Goal: Communication & Community: Share content

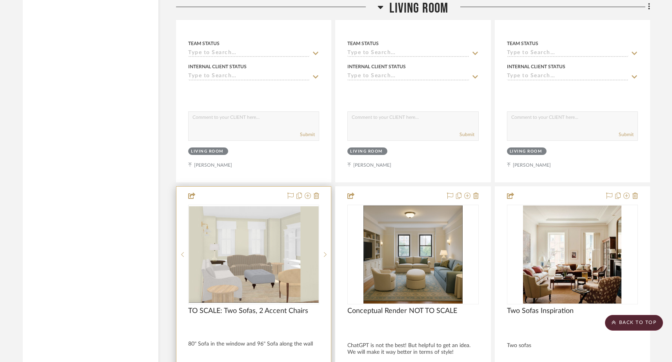
scroll to position [3177, 0]
click at [326, 251] on icon at bounding box center [325, 253] width 3 height 5
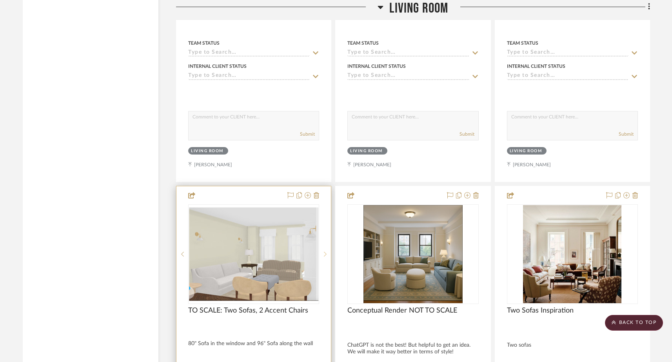
click at [326, 251] on icon at bounding box center [325, 253] width 3 height 5
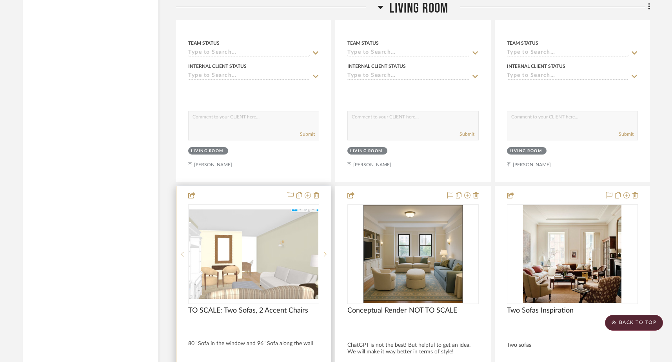
click at [326, 251] on icon at bounding box center [325, 253] width 3 height 5
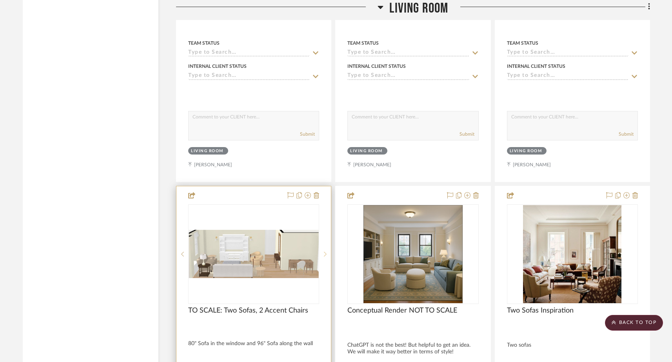
click at [326, 251] on icon at bounding box center [325, 253] width 3 height 5
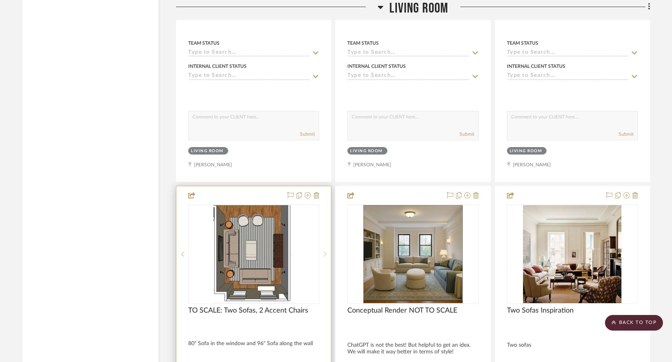
click at [326, 251] on icon at bounding box center [325, 253] width 3 height 5
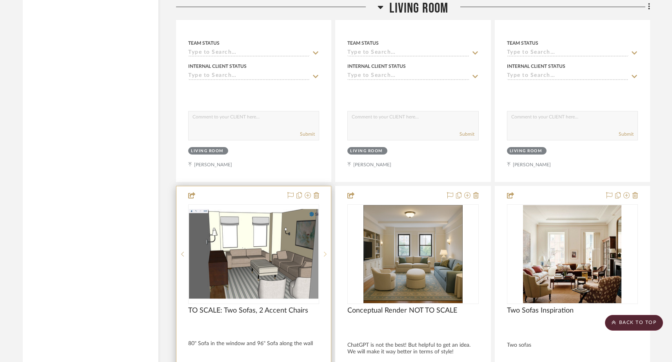
click at [326, 251] on icon at bounding box center [325, 253] width 3 height 5
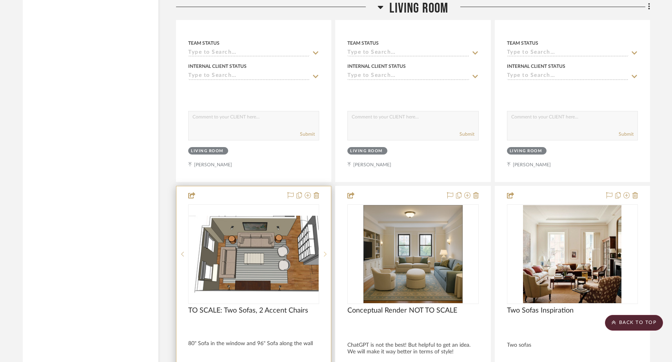
click at [326, 251] on icon at bounding box center [325, 253] width 3 height 5
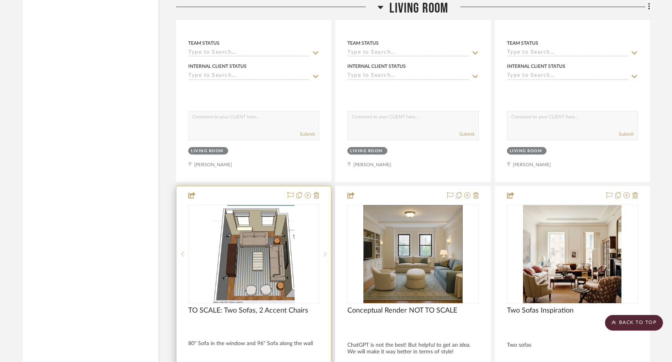
click at [326, 251] on icon at bounding box center [325, 253] width 3 height 5
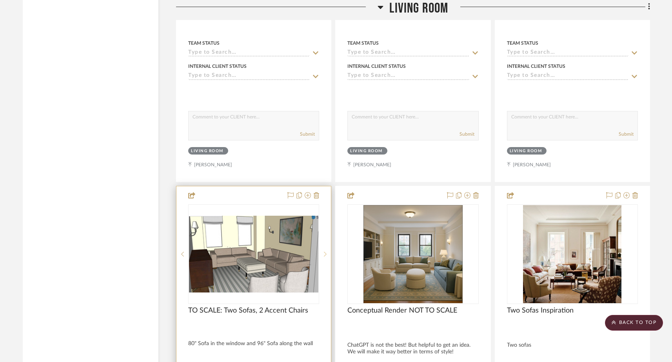
click at [326, 251] on icon at bounding box center [325, 253] width 3 height 5
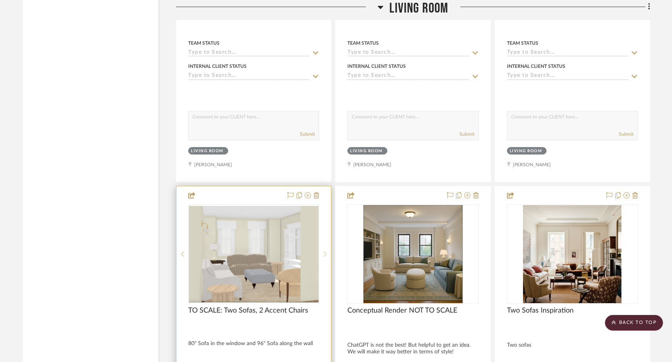
click at [326, 251] on icon at bounding box center [325, 253] width 3 height 5
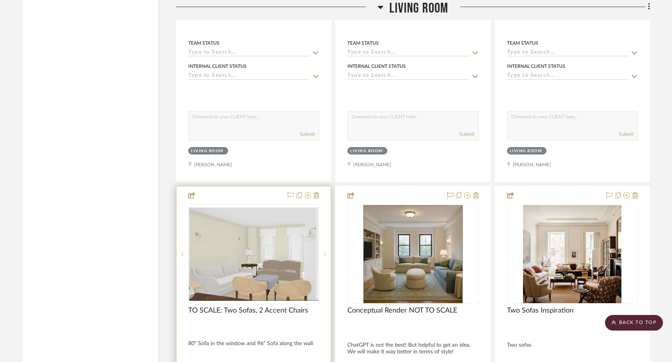
click at [326, 251] on icon at bounding box center [325, 253] width 3 height 5
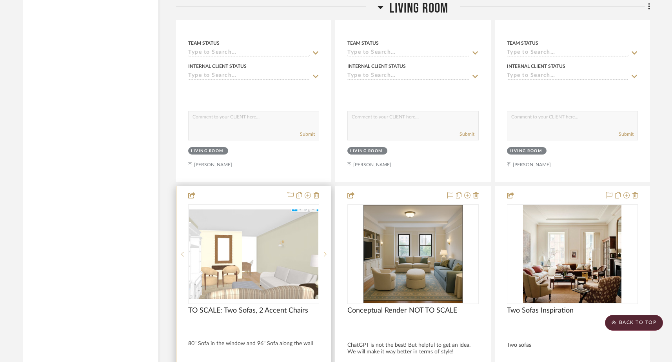
click at [326, 251] on icon at bounding box center [325, 253] width 3 height 5
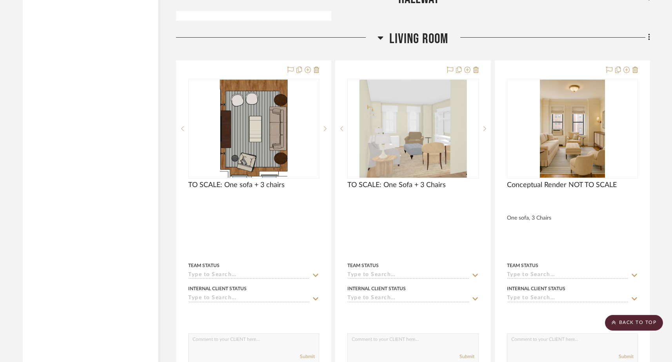
scroll to position [2950, 0]
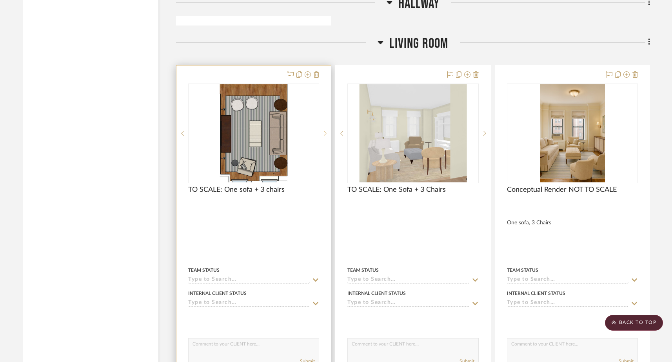
click at [325, 131] on icon at bounding box center [325, 133] width 3 height 5
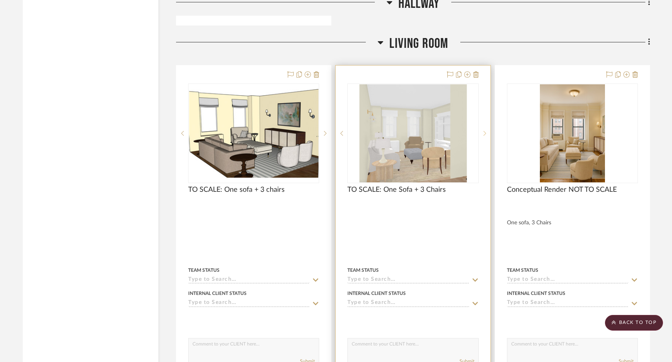
click at [486, 131] on sr-next-btn at bounding box center [485, 133] width 12 height 5
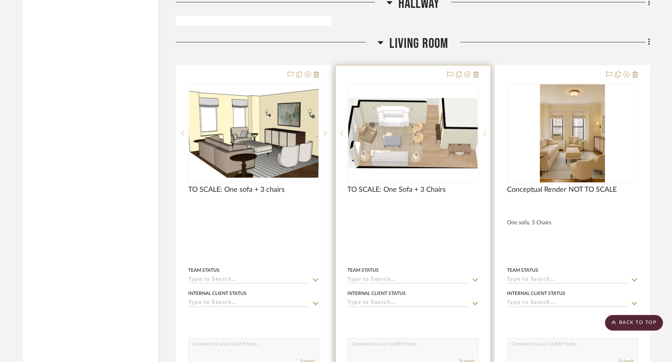
click at [486, 131] on sr-next-btn at bounding box center [485, 133] width 12 height 5
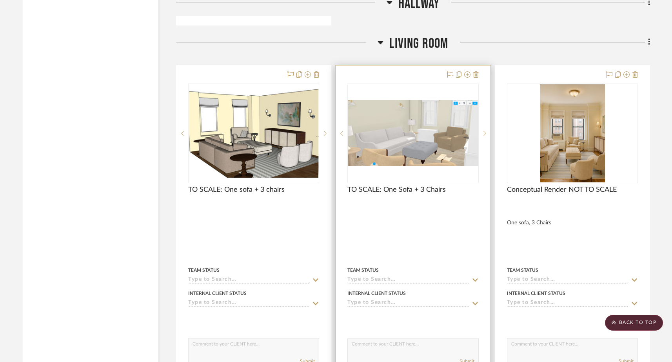
click at [486, 131] on sr-next-btn at bounding box center [485, 133] width 12 height 5
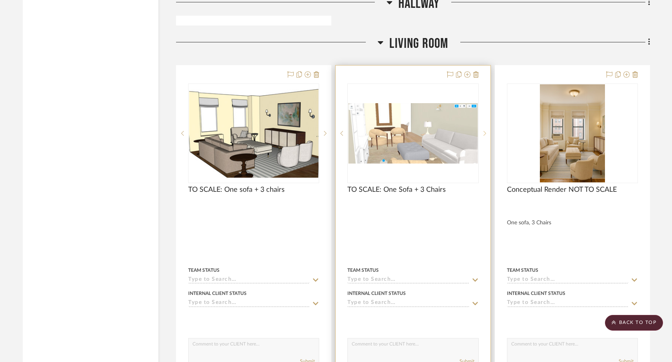
click at [486, 131] on sr-next-btn at bounding box center [485, 133] width 12 height 5
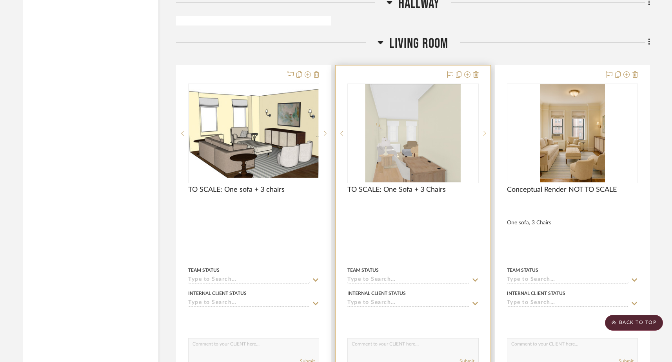
click at [486, 131] on sr-next-btn at bounding box center [485, 133] width 12 height 5
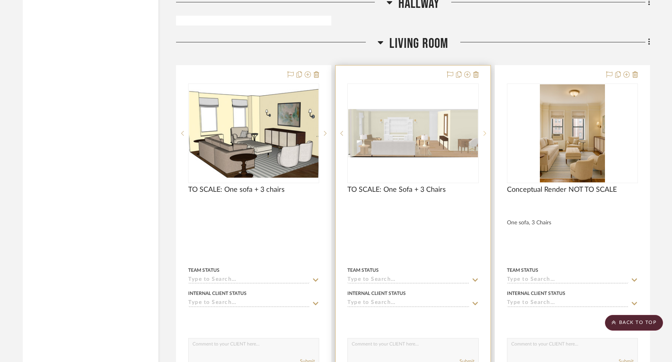
click at [486, 131] on sr-next-btn at bounding box center [485, 133] width 12 height 5
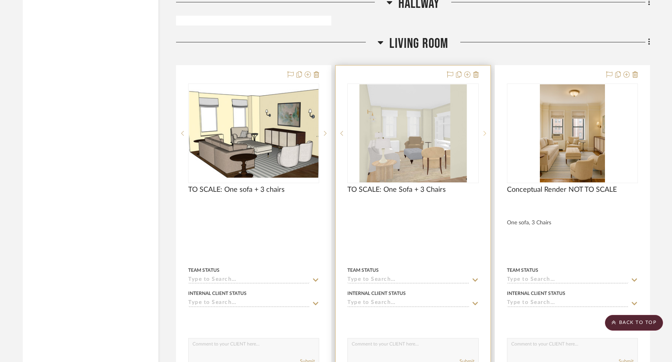
click at [486, 131] on sr-next-btn at bounding box center [485, 133] width 12 height 5
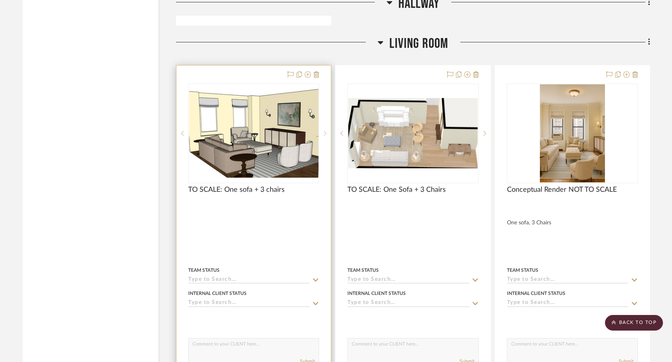
click at [327, 131] on sr-next-btn at bounding box center [325, 133] width 12 height 5
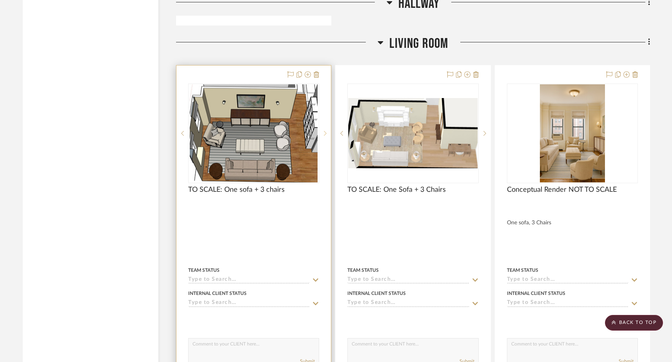
click at [327, 131] on sr-next-btn at bounding box center [325, 133] width 12 height 5
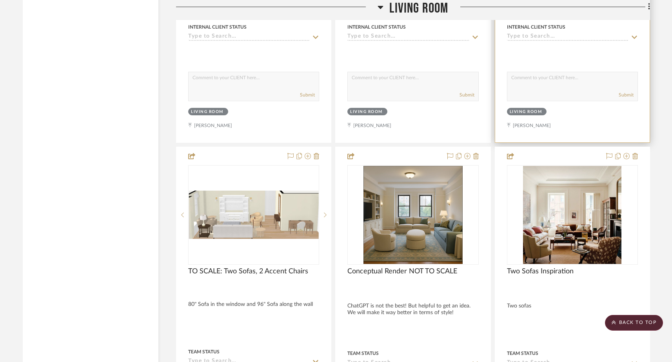
scroll to position [3217, 0]
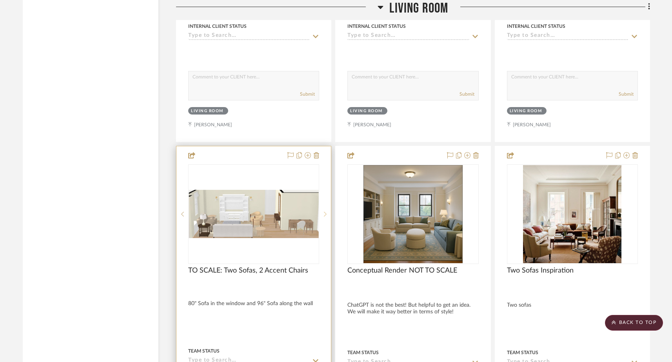
click at [325, 212] on icon at bounding box center [325, 214] width 3 height 5
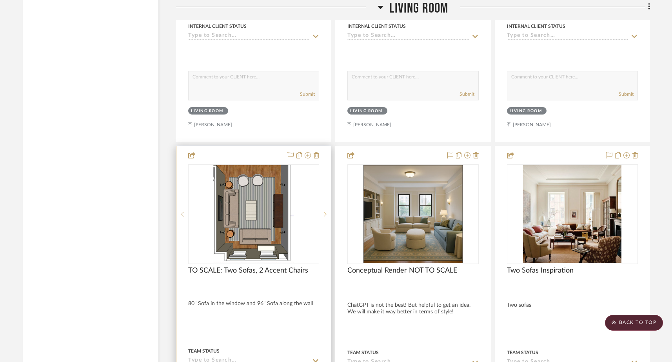
click at [325, 212] on icon at bounding box center [325, 214] width 3 height 5
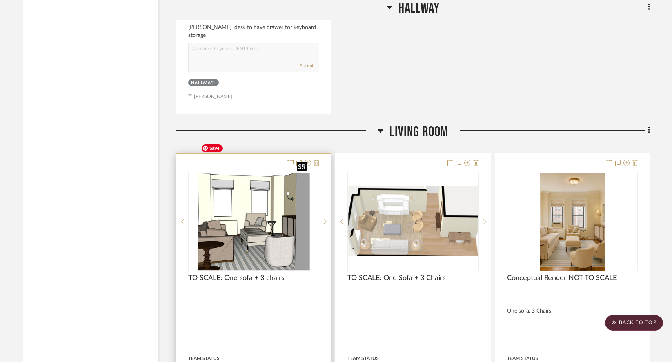
scroll to position [2871, 0]
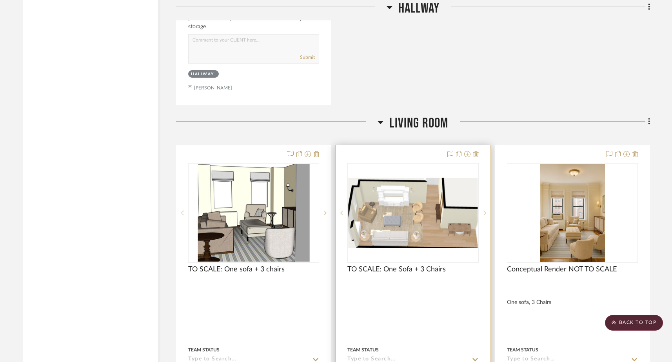
click at [482, 210] on sr-next-btn at bounding box center [485, 212] width 12 height 5
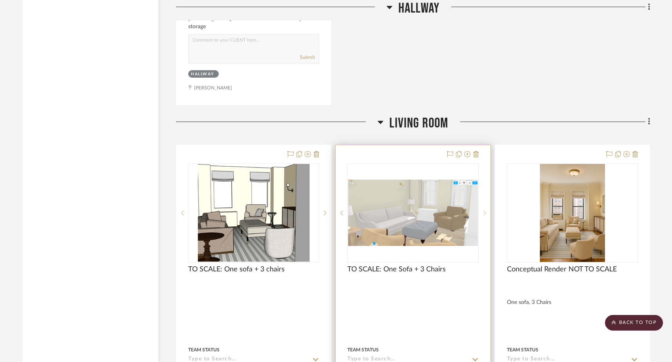
click at [483, 210] on sr-next-btn at bounding box center [485, 212] width 12 height 5
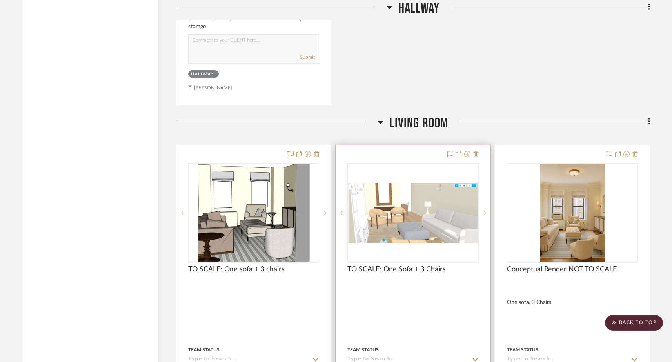
click at [483, 210] on sr-next-btn at bounding box center [485, 212] width 12 height 5
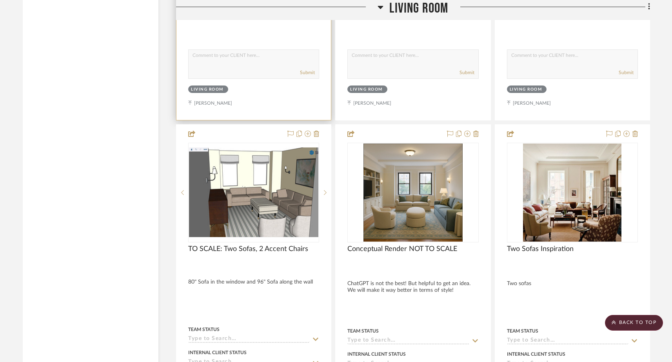
scroll to position [3237, 0]
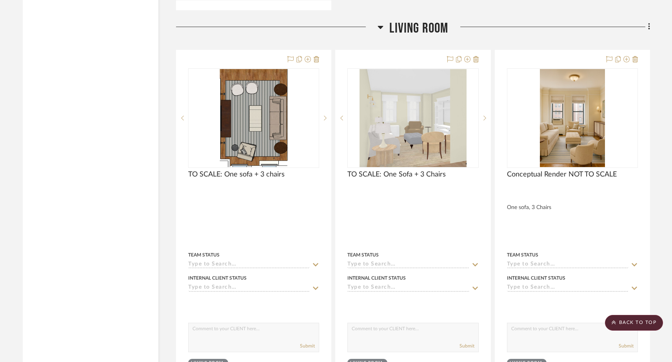
scroll to position [2958, 0]
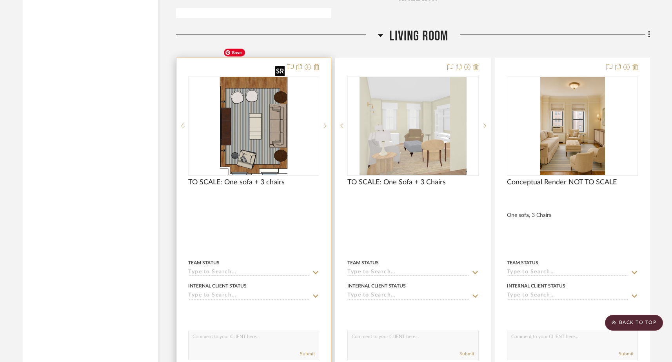
click at [243, 121] on img "0" at bounding box center [254, 126] width 68 height 98
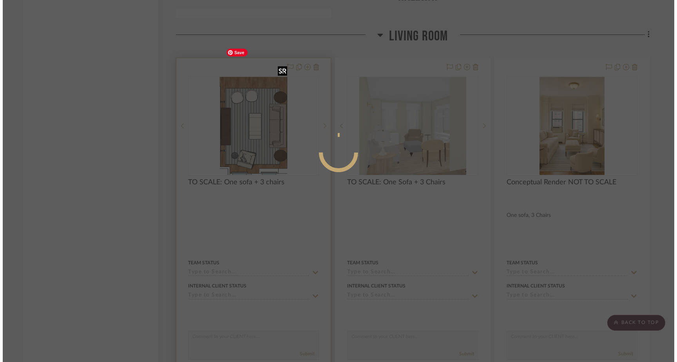
scroll to position [0, 0]
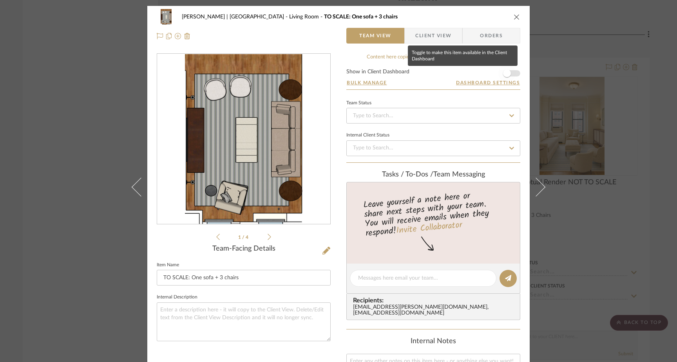
click at [504, 75] on span "button" at bounding box center [507, 73] width 8 height 8
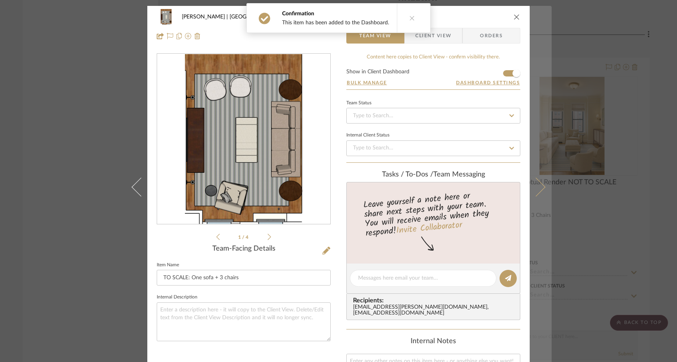
click at [539, 191] on button at bounding box center [541, 187] width 22 height 362
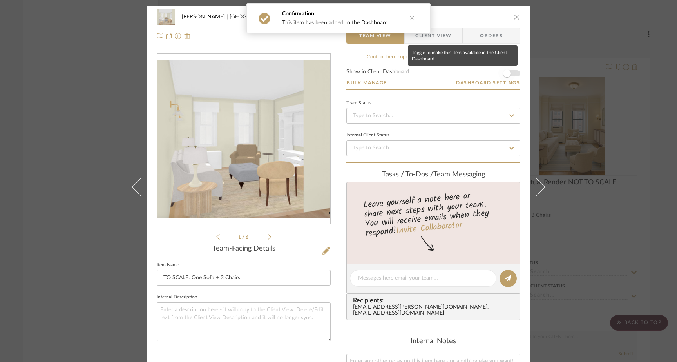
click at [509, 71] on span "button" at bounding box center [507, 73] width 17 height 17
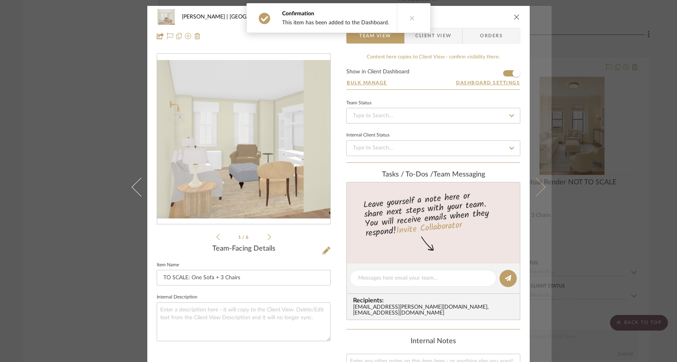
click at [543, 185] on button at bounding box center [541, 187] width 22 height 362
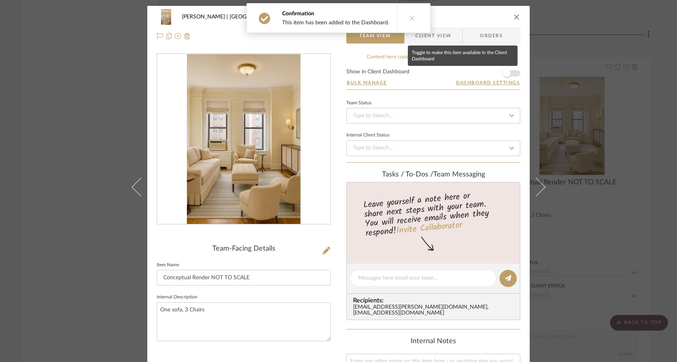
click at [507, 73] on span "button" at bounding box center [507, 73] width 8 height 8
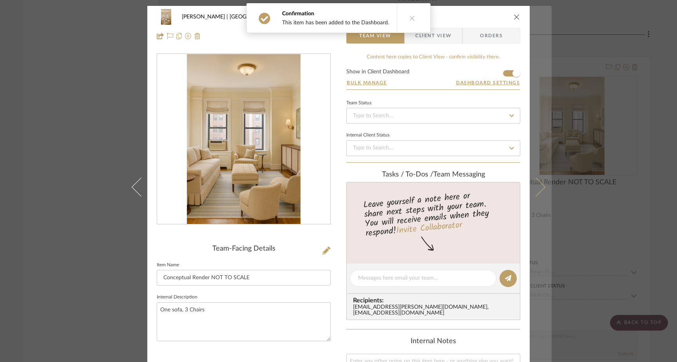
click at [536, 189] on icon at bounding box center [536, 186] width 19 height 19
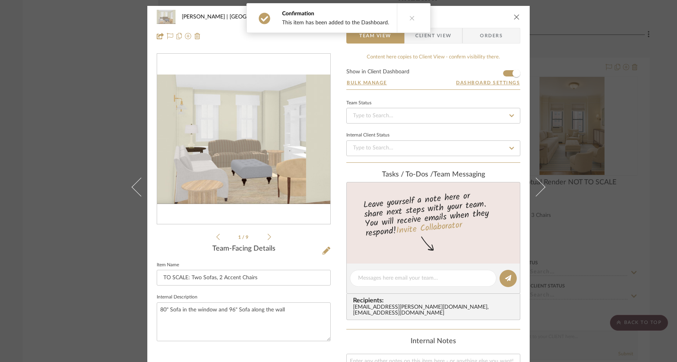
click at [95, 90] on div "Gutstein-Dyja | Upper West Side Living Room TO SCALE: Two Sofas, 2 Accent Chair…" at bounding box center [338, 181] width 677 height 362
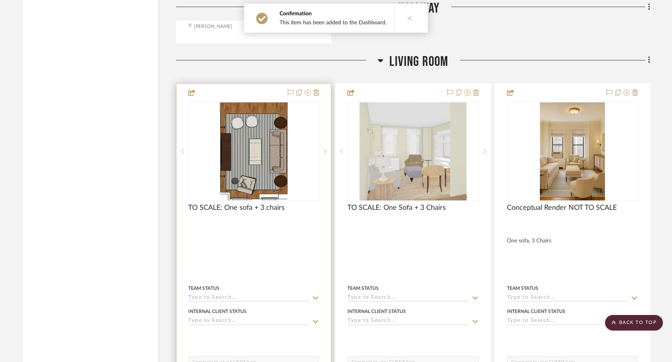
scroll to position [2933, 0]
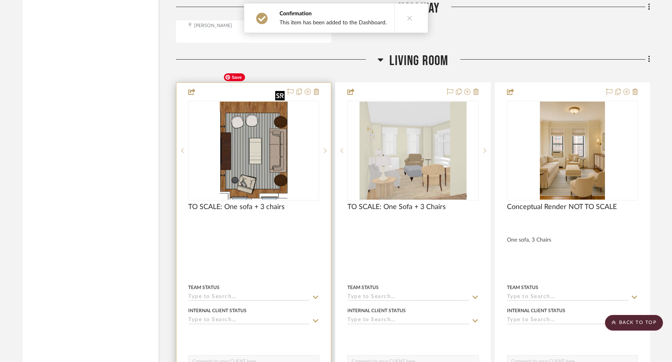
click at [249, 140] on img "0" at bounding box center [254, 151] width 68 height 98
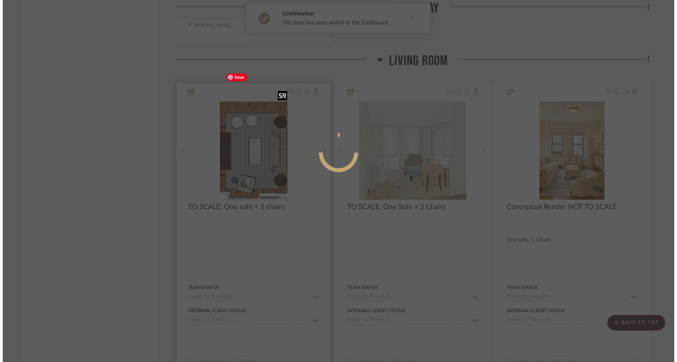
scroll to position [0, 0]
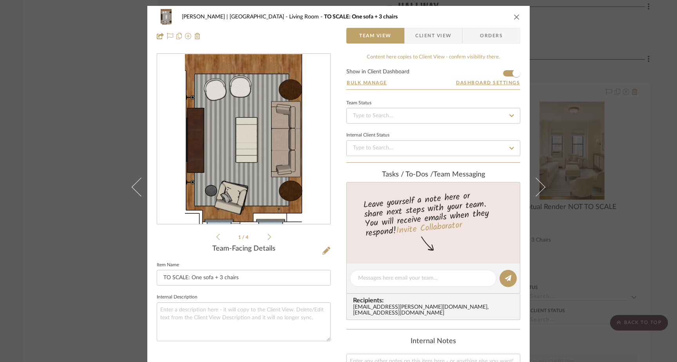
click at [432, 38] on span "Client View" at bounding box center [433, 36] width 36 height 16
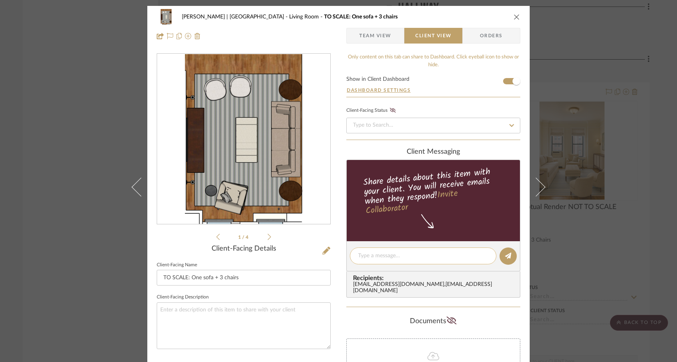
click at [392, 258] on textarea at bounding box center [423, 256] width 130 height 8
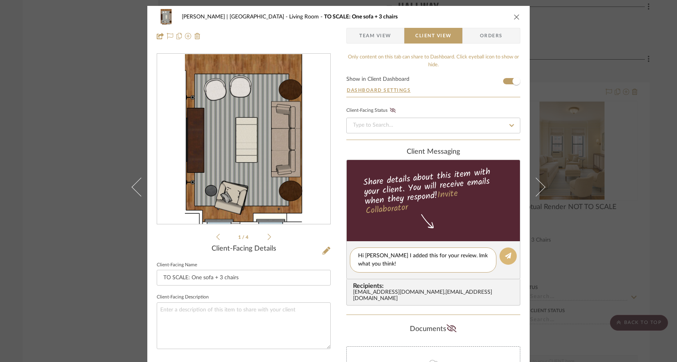
type textarea "Hi Jillian I added this for your review. lmk what you think!"
click at [505, 254] on icon at bounding box center [508, 255] width 6 height 6
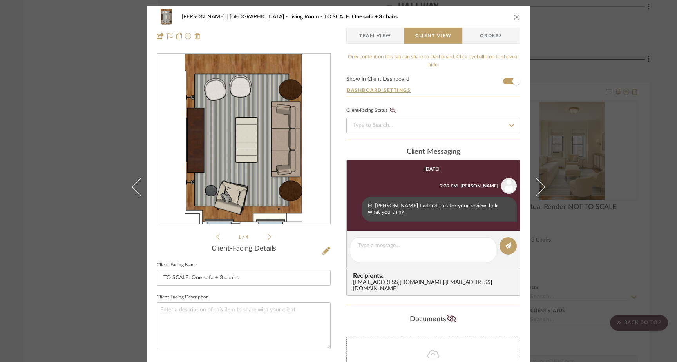
click at [96, 109] on div "Gutstein-Dyja | Upper West Side Living Room TO SCALE: One sofa + 3 chairs Team …" at bounding box center [338, 181] width 677 height 362
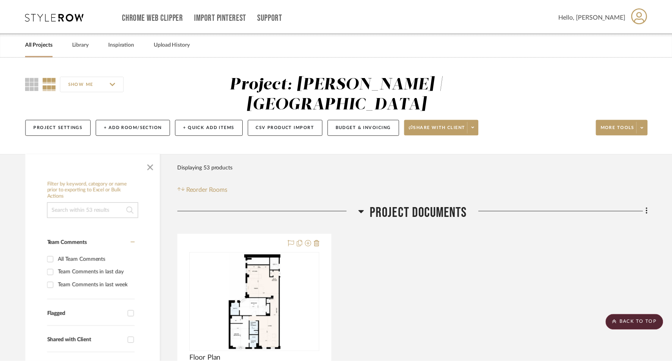
scroll to position [2933, 0]
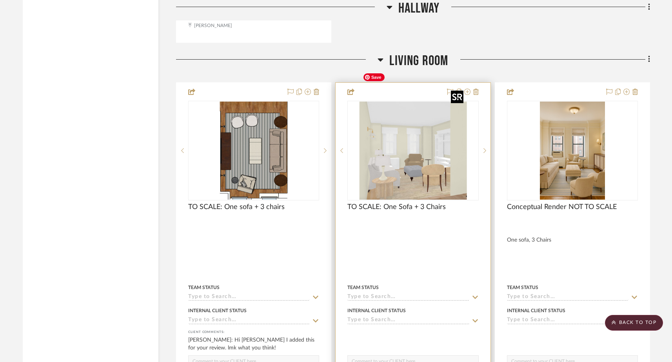
click at [397, 147] on img "0" at bounding box center [412, 151] width 107 height 98
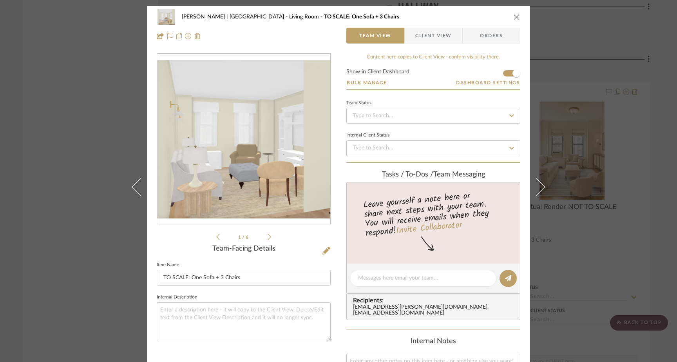
scroll to position [13, 0]
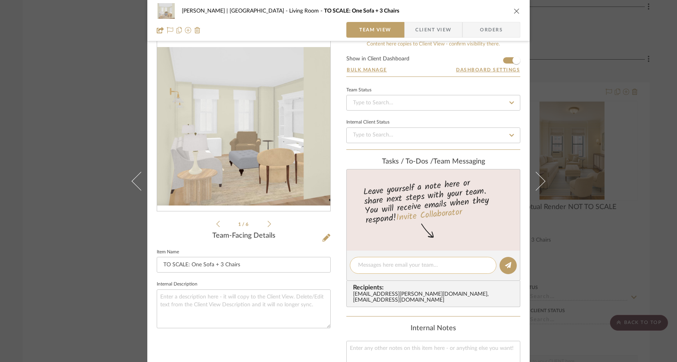
click at [394, 267] on textarea at bounding box center [423, 265] width 130 height 8
click at [434, 32] on span "Client View" at bounding box center [433, 30] width 36 height 16
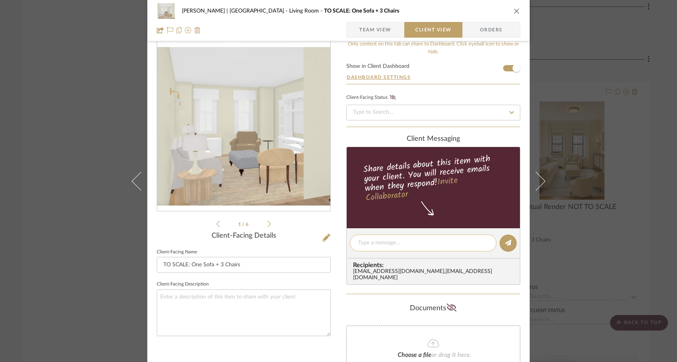
click at [368, 245] on textarea at bounding box center [423, 243] width 130 height 8
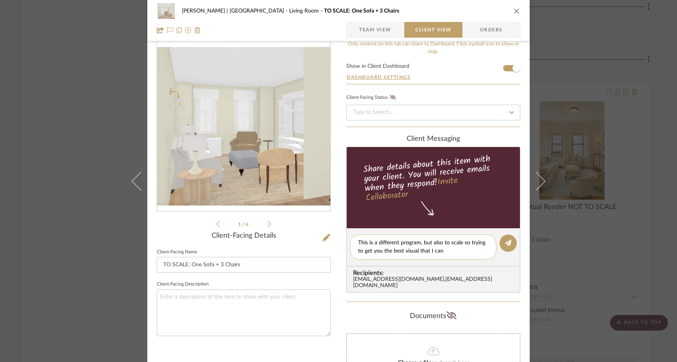
click at [441, 243] on textarea "This is a different program, but also to scale so trying to get you the best vi…" at bounding box center [423, 247] width 130 height 16
type textarea "This is a different program, but also "to scale" for 1 sofa/3 chairs layout."
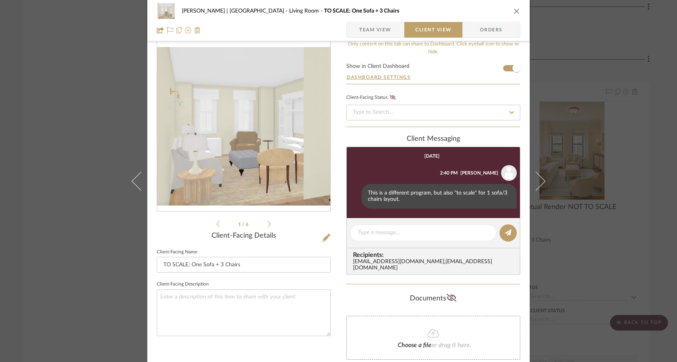
click at [98, 114] on div "Gutstein-Dyja | Upper West Side Living Room TO SCALE: One Sofa + 3 Chairs Team …" at bounding box center [338, 181] width 677 height 362
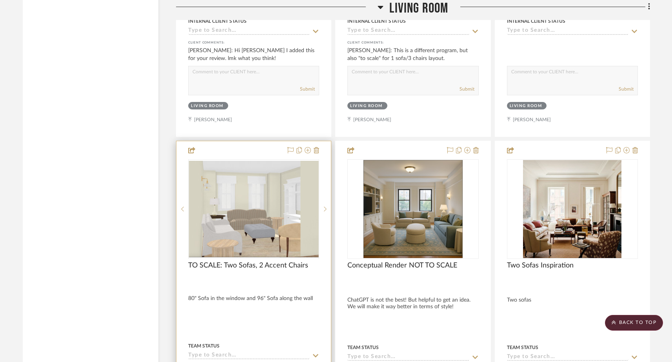
scroll to position [3224, 0]
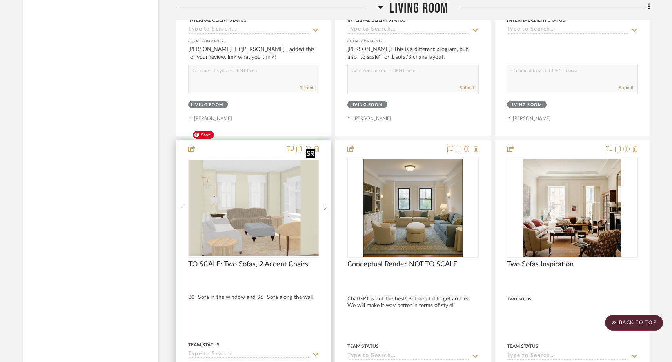
click at [264, 179] on img "0" at bounding box center [253, 208] width 129 height 96
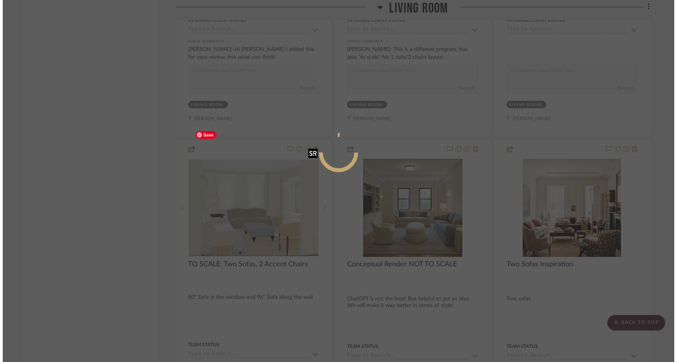
scroll to position [0, 0]
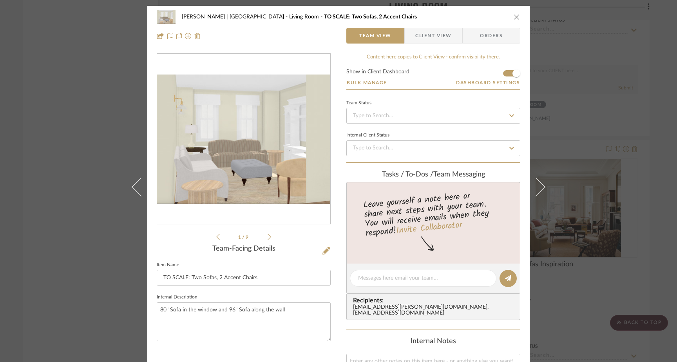
click at [430, 32] on span "Client View" at bounding box center [433, 36] width 36 height 16
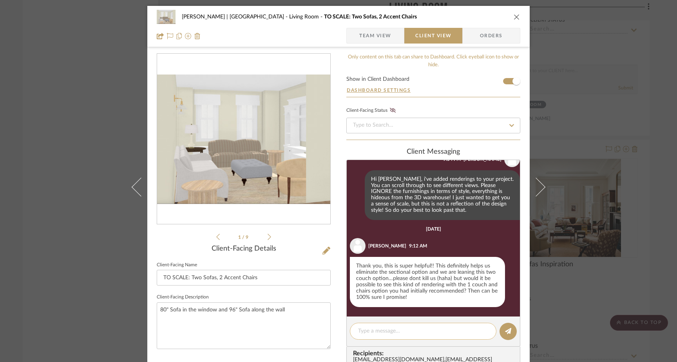
scroll to position [45, 0]
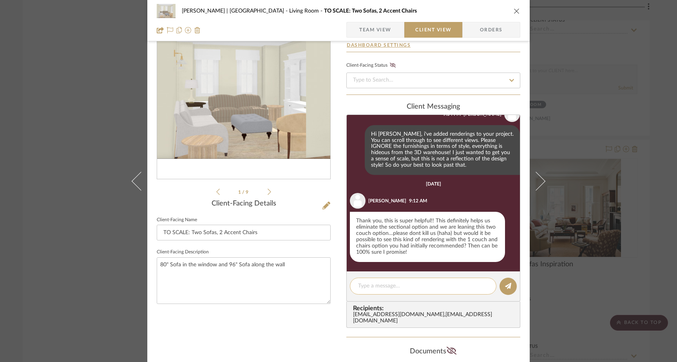
click at [390, 286] on textarea at bounding box center [423, 286] width 130 height 8
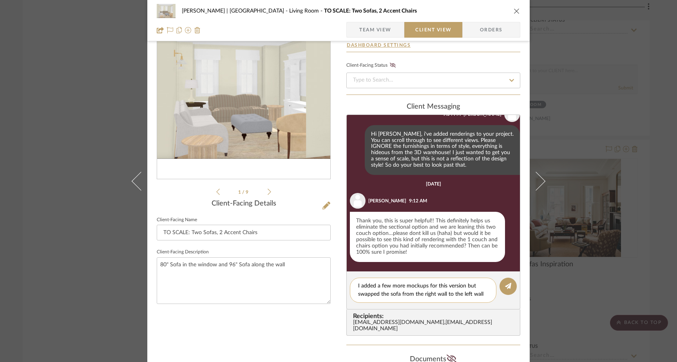
scroll to position [0, 0]
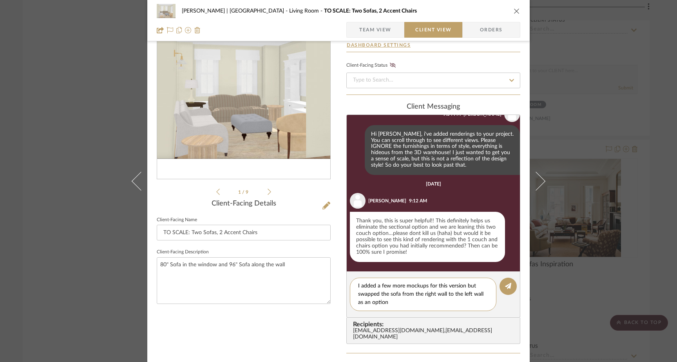
click at [268, 190] on icon at bounding box center [270, 192] width 4 height 6
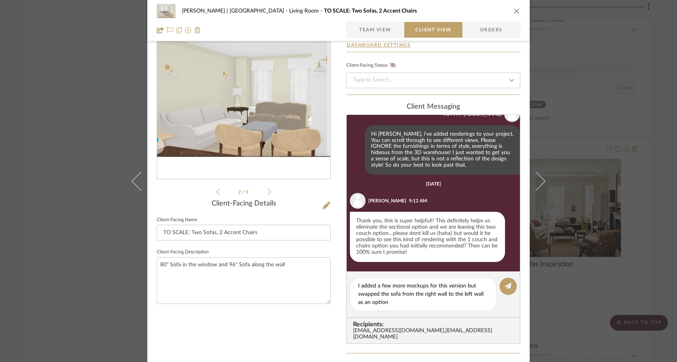
click at [268, 190] on icon at bounding box center [270, 192] width 4 height 6
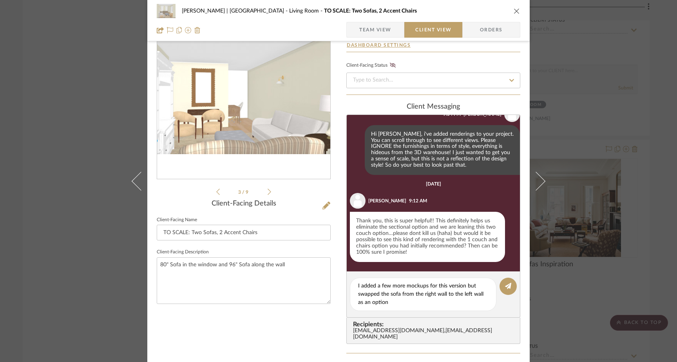
click at [268, 190] on icon at bounding box center [270, 192] width 4 height 6
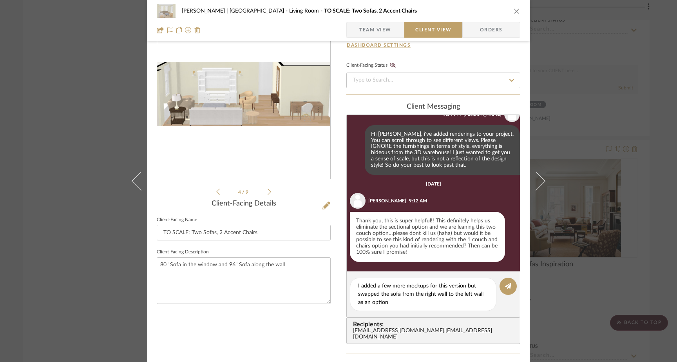
click at [268, 190] on icon at bounding box center [270, 192] width 4 height 6
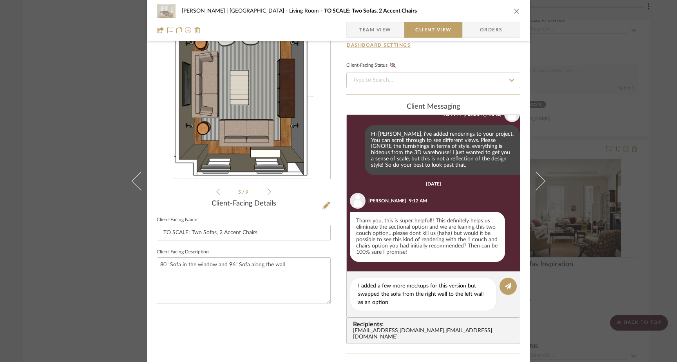
click at [268, 190] on icon at bounding box center [270, 192] width 4 height 6
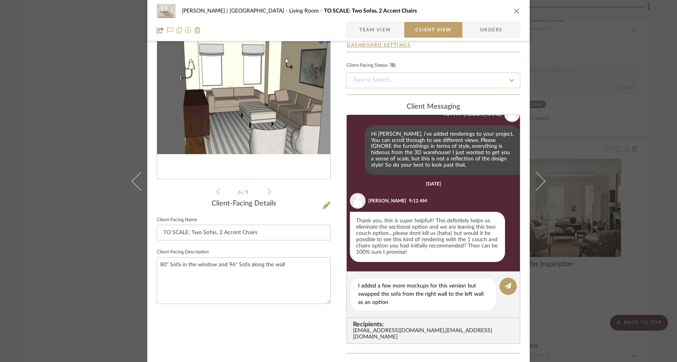
click at [268, 190] on icon at bounding box center [270, 192] width 4 height 6
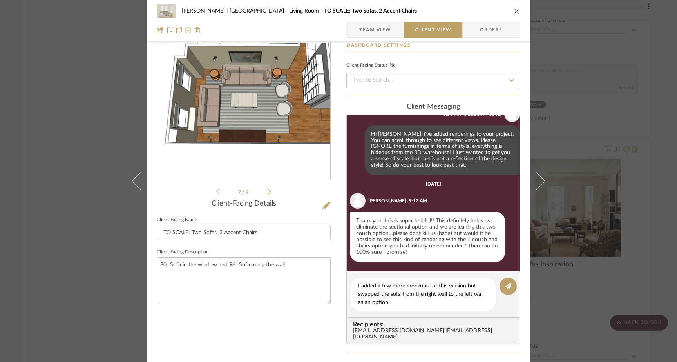
click at [268, 190] on icon at bounding box center [270, 192] width 4 height 6
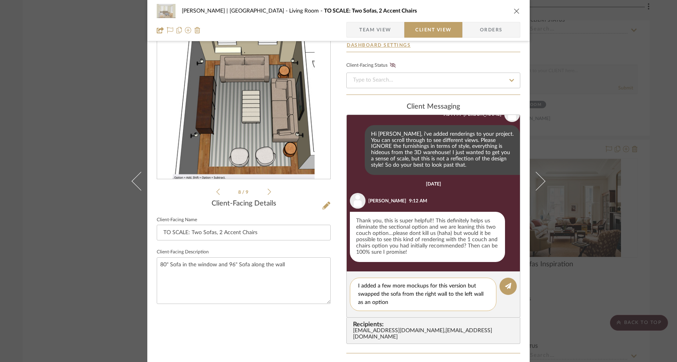
click at [388, 305] on textarea "I added a few more mockups for this version but swapped the sofa from the right…" at bounding box center [423, 294] width 130 height 25
type textarea "I added a few more mockups for this version but swapped the sofa from the right…"
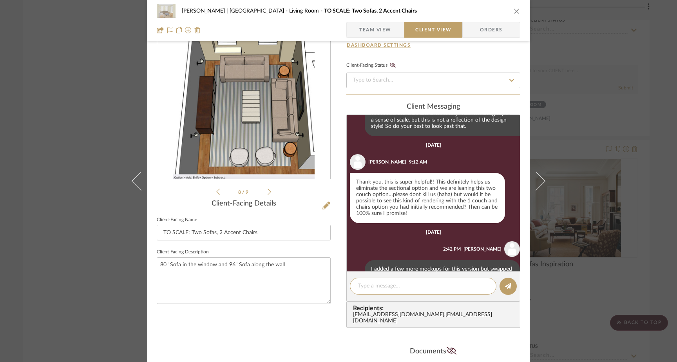
scroll to position [96, 0]
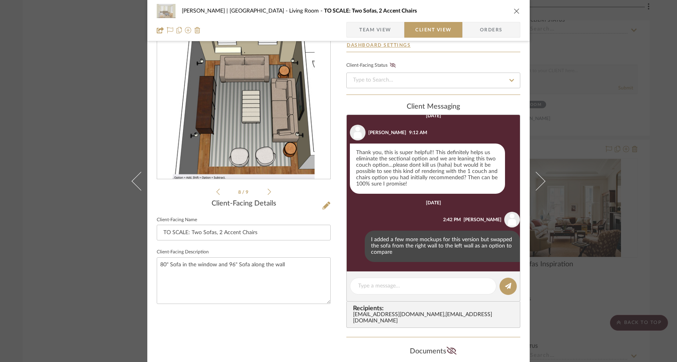
click at [216, 192] on icon at bounding box center [218, 191] width 4 height 7
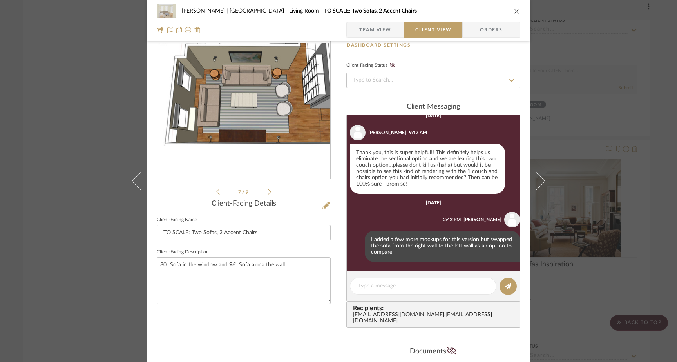
click at [216, 192] on icon at bounding box center [218, 191] width 4 height 7
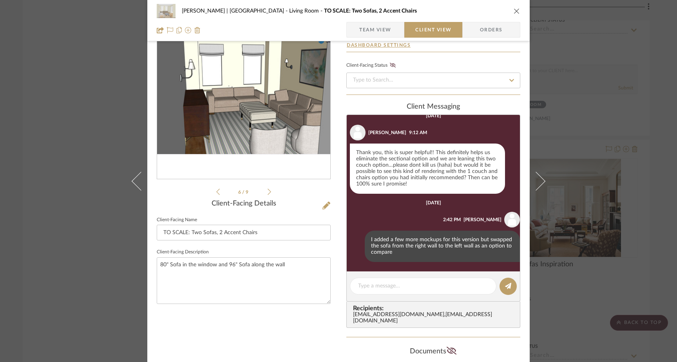
click at [216, 192] on icon at bounding box center [218, 191] width 4 height 7
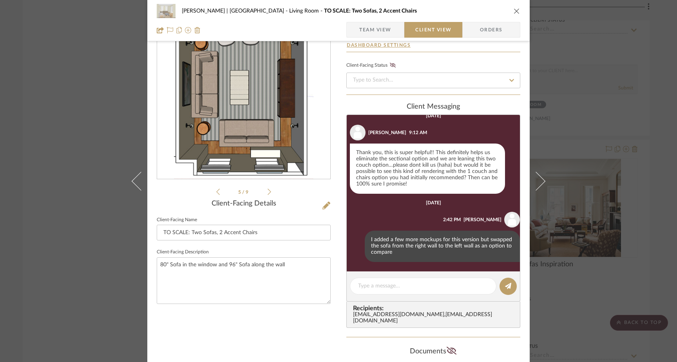
click at [216, 192] on icon at bounding box center [218, 191] width 4 height 7
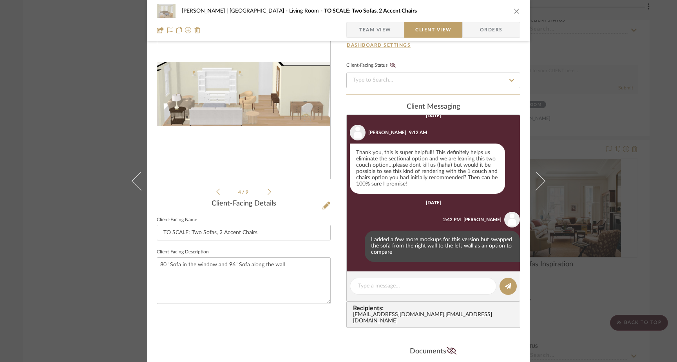
click at [216, 192] on icon at bounding box center [218, 191] width 4 height 7
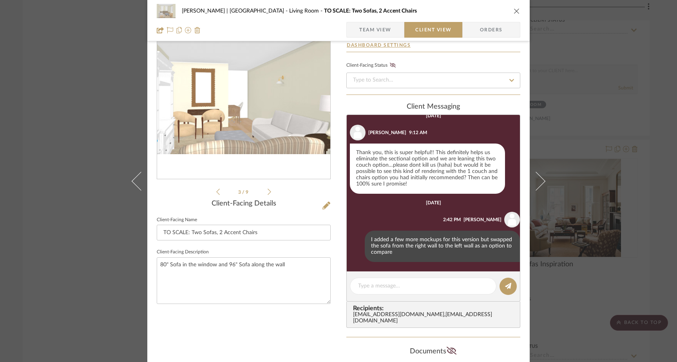
click at [216, 191] on icon at bounding box center [218, 191] width 4 height 7
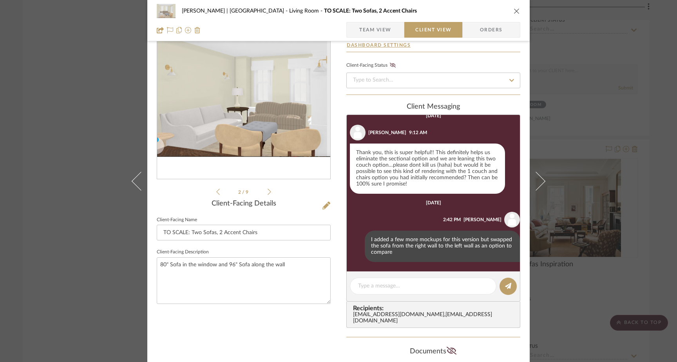
click at [216, 191] on icon at bounding box center [218, 191] width 4 height 7
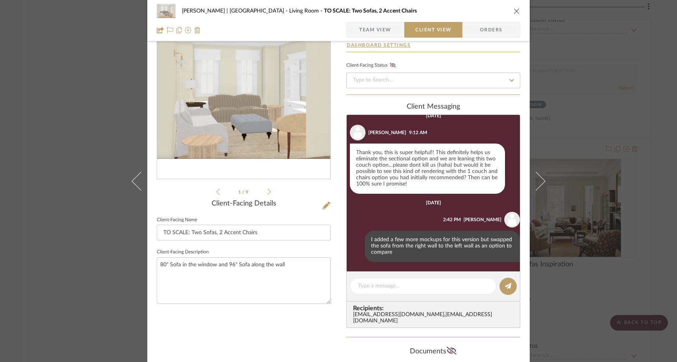
click at [216, 191] on icon at bounding box center [218, 191] width 4 height 7
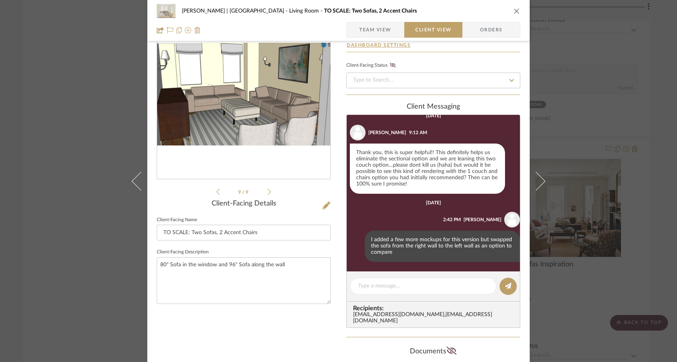
click at [78, 107] on div "Gutstein-Dyja | Upper West Side Living Room TO SCALE: Two Sofas, 2 Accent Chair…" at bounding box center [338, 181] width 677 height 362
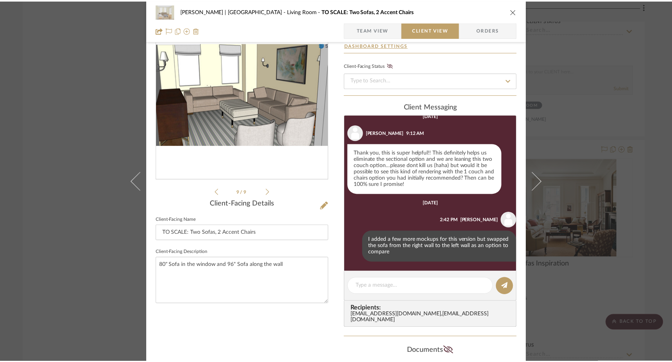
scroll to position [3224, 0]
